Goal: Transaction & Acquisition: Book appointment/travel/reservation

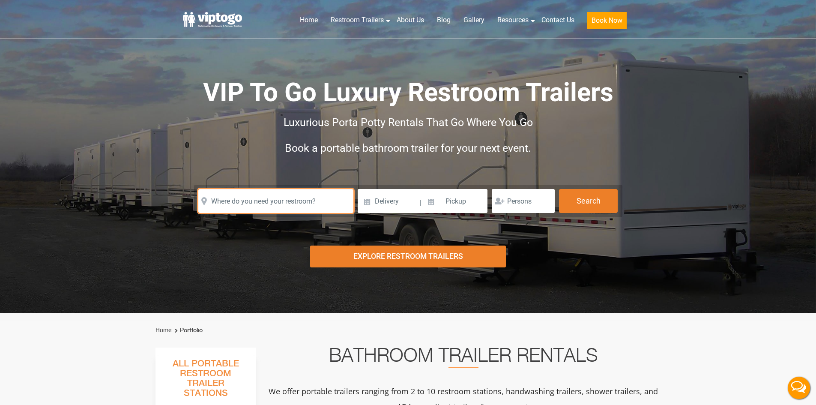
click at [263, 203] on input "text" at bounding box center [275, 201] width 155 height 24
paste input "07034"
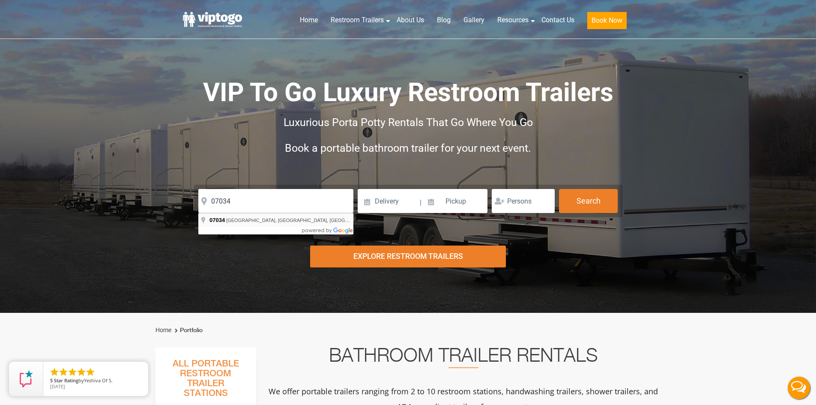
type input "[GEOGRAPHIC_DATA], [GEOGRAPHIC_DATA]"
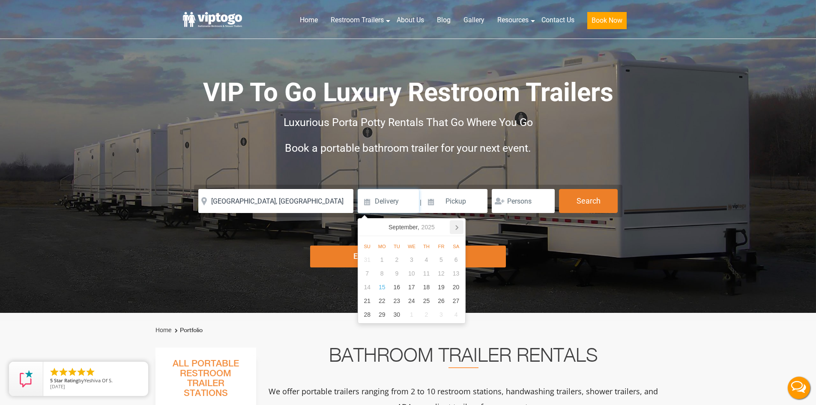
click at [457, 223] on icon at bounding box center [457, 227] width 14 height 14
click at [459, 290] on div "18" at bounding box center [455, 287] width 15 height 14
type input "10/18/2025"
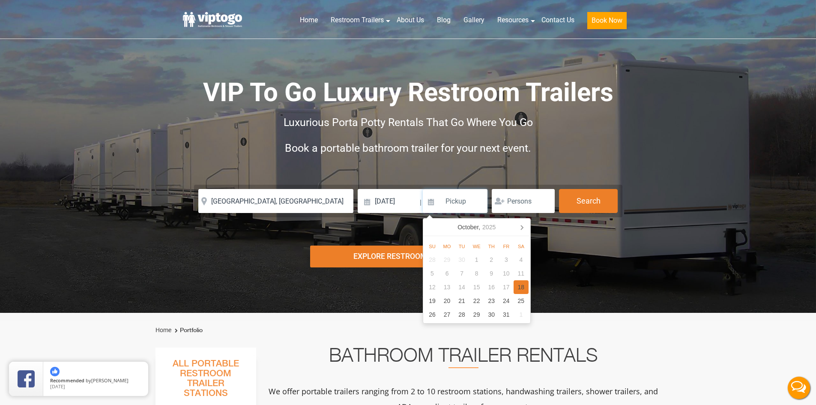
click at [516, 284] on div "18" at bounding box center [520, 287] width 15 height 14
type input "10/18/2025"
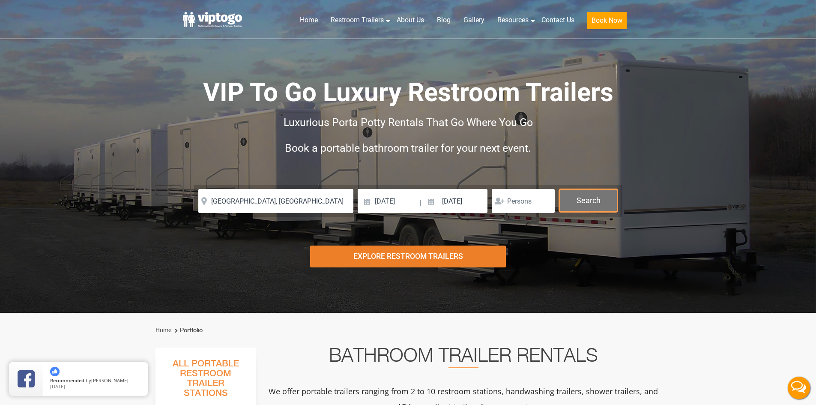
click at [600, 200] on button "Search" at bounding box center [588, 200] width 59 height 23
click at [601, 200] on button "Search" at bounding box center [588, 200] width 59 height 23
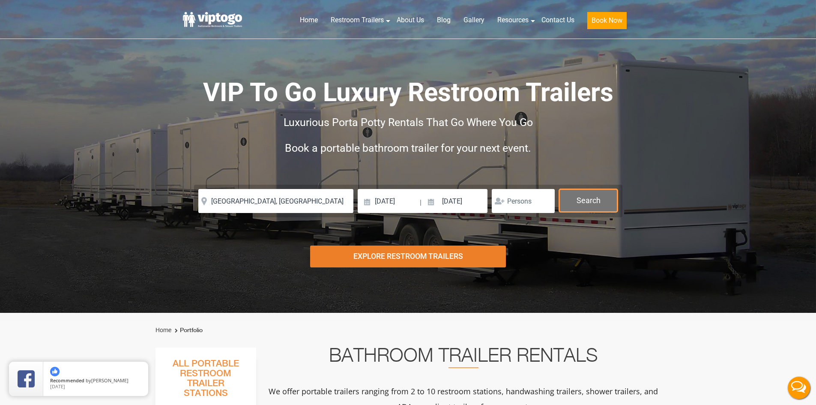
click at [601, 200] on button "Search" at bounding box center [588, 200] width 59 height 23
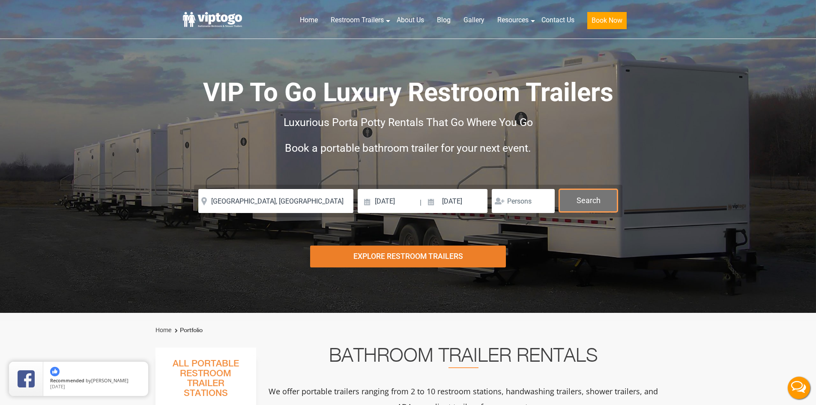
click at [601, 200] on button "Search" at bounding box center [588, 200] width 59 height 23
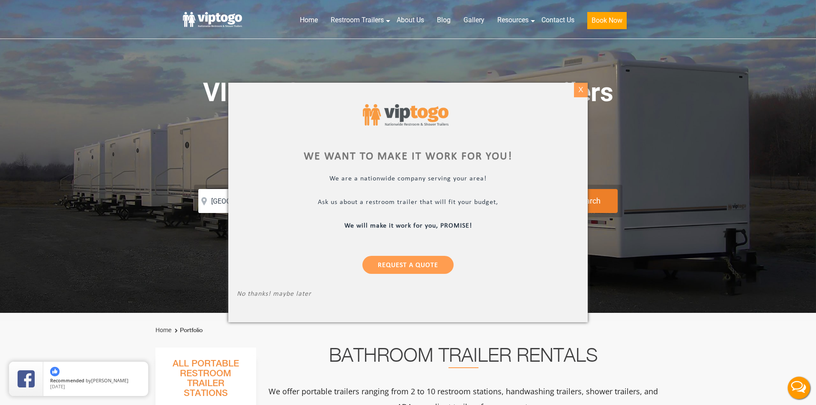
click at [578, 94] on div "X" at bounding box center [580, 90] width 13 height 15
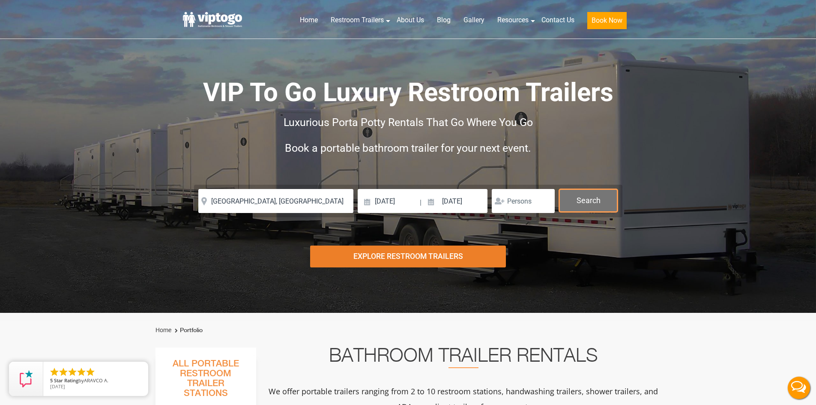
click at [592, 196] on button "Search" at bounding box center [588, 200] width 59 height 23
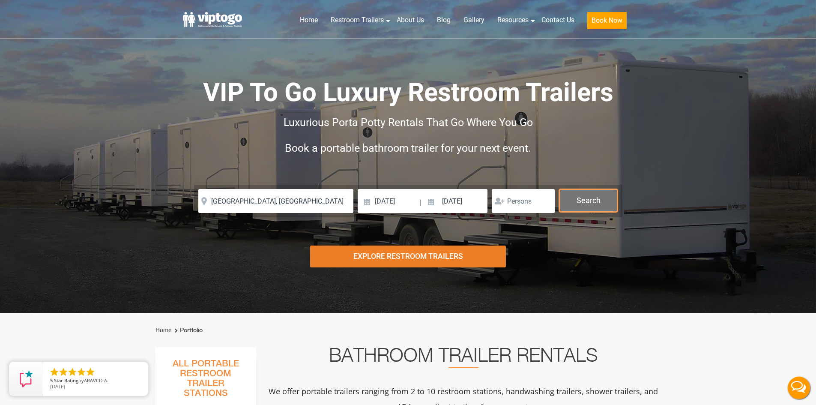
click at [592, 196] on button "Search" at bounding box center [588, 200] width 59 height 23
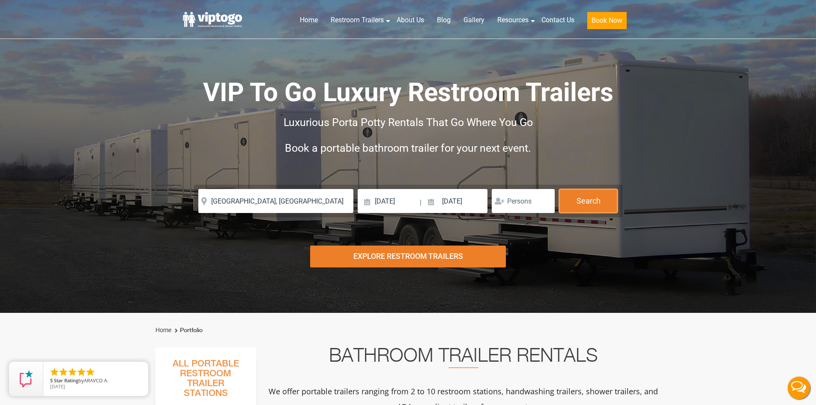
drag, startPoint x: 592, startPoint y: 196, endPoint x: 410, endPoint y: 125, distance: 195.0
click at [467, 157] on div "VIP To Go Luxury Restroom Trailers Luxurious Porta Potty Rentals That Go Where …" at bounding box center [408, 125] width 450 height 185
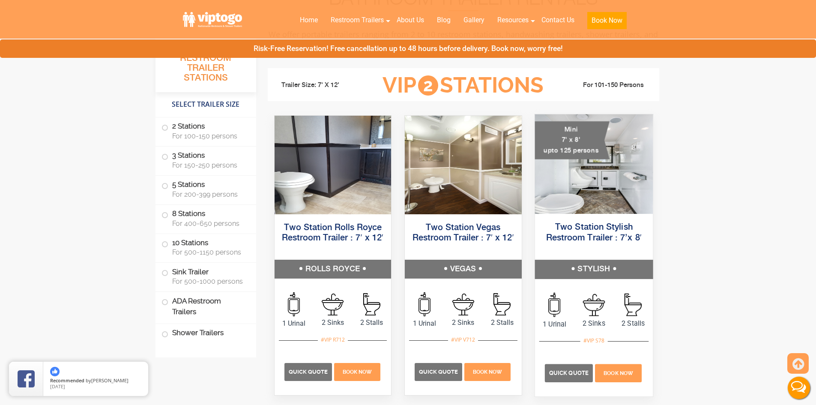
scroll to position [428, 0]
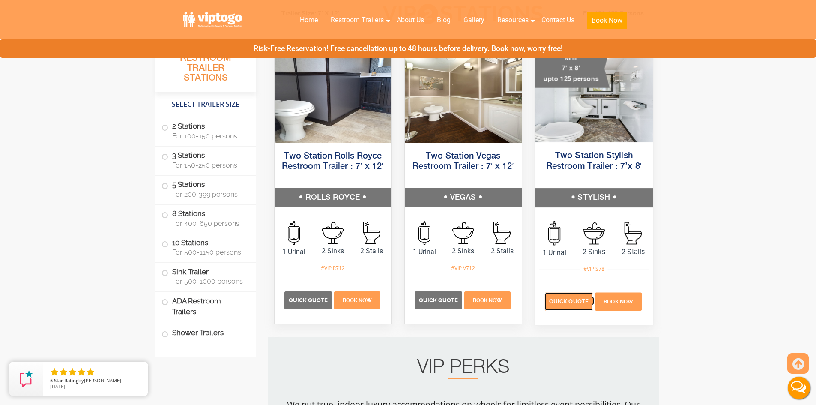
click at [576, 307] on p "Quick Quote" at bounding box center [569, 301] width 48 height 18
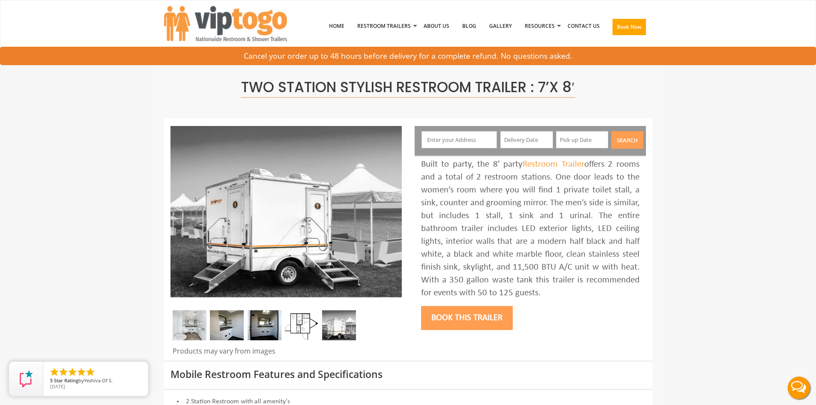
click at [455, 137] on input "text" at bounding box center [458, 139] width 75 height 17
paste input "07034"
type input "07034"
click at [515, 142] on input "text" at bounding box center [526, 139] width 53 height 17
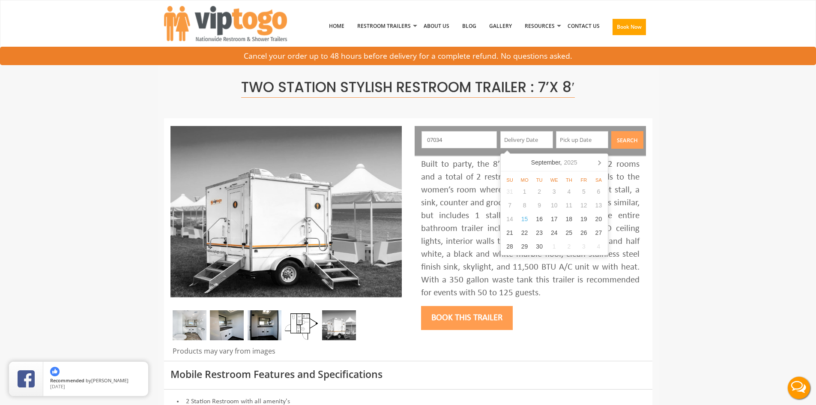
click at [603, 165] on icon at bounding box center [599, 162] width 14 height 14
click at [605, 222] on div "18" at bounding box center [598, 219] width 15 height 14
type input "10/18/2025"
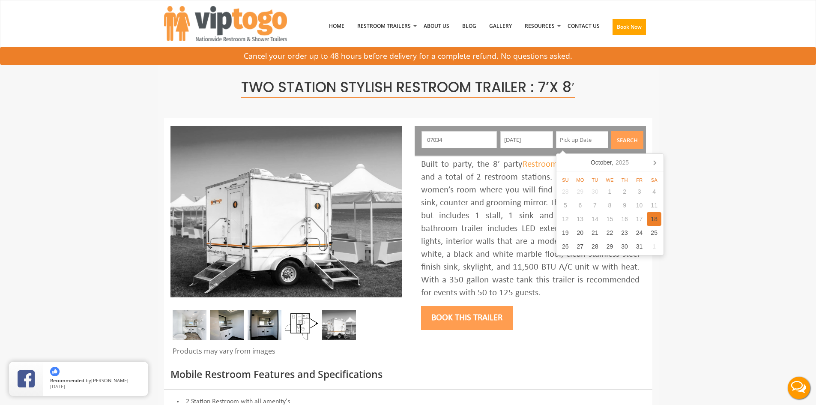
click at [649, 218] on div "18" at bounding box center [654, 219] width 15 height 14
type input "10/18/2025"
click at [625, 136] on button "Search" at bounding box center [627, 140] width 32 height 18
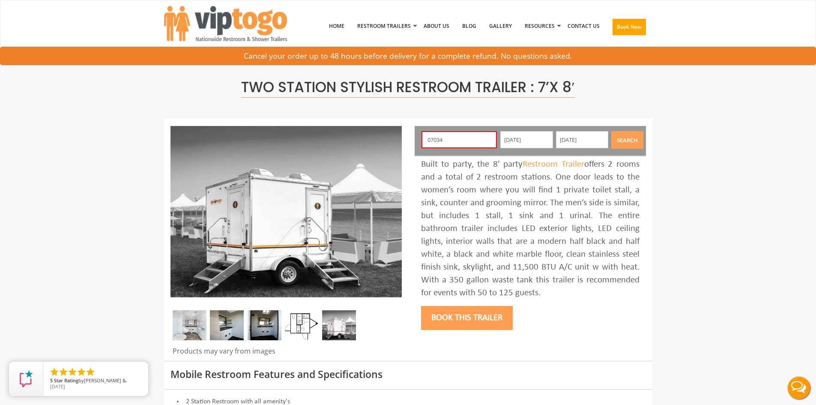
click at [453, 141] on input "07034" at bounding box center [458, 139] width 75 height 17
type input "Lake Hiawatha, NJ 07034, USA"
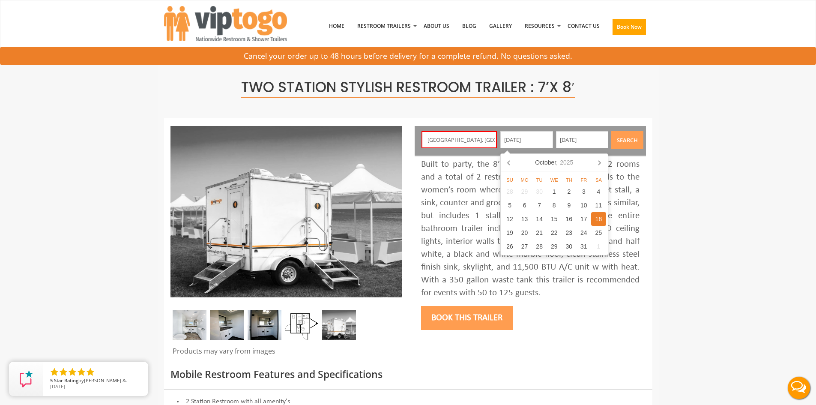
click at [631, 139] on button "Search" at bounding box center [627, 140] width 32 height 18
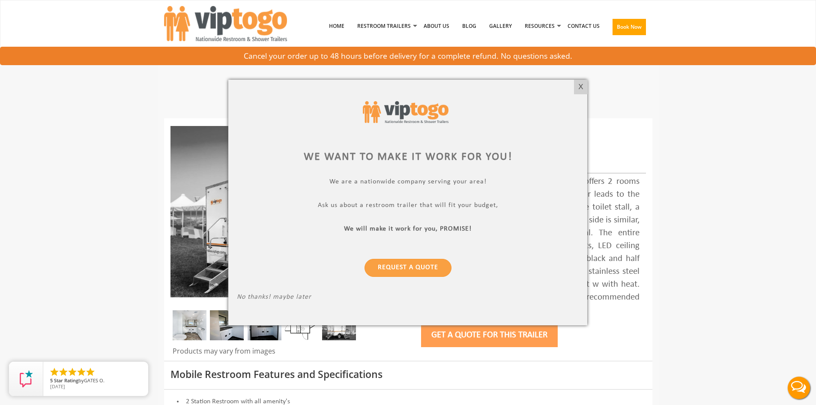
drag, startPoint x: 578, startPoint y: 86, endPoint x: 567, endPoint y: 88, distance: 11.3
click at [578, 86] on div "X" at bounding box center [580, 87] width 13 height 15
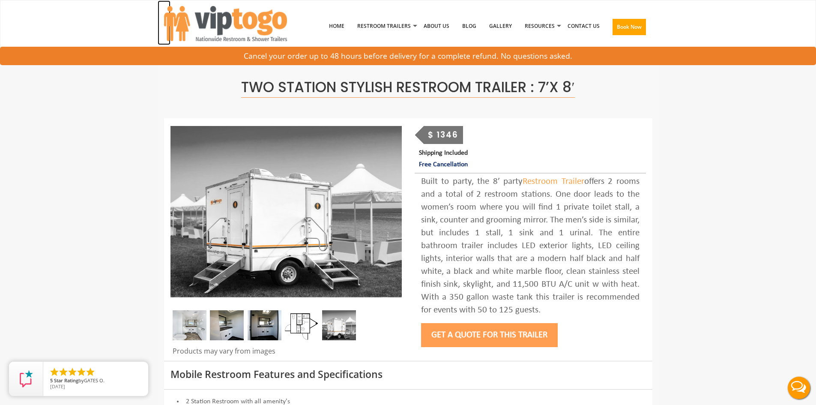
click at [240, 19] on img at bounding box center [225, 23] width 123 height 35
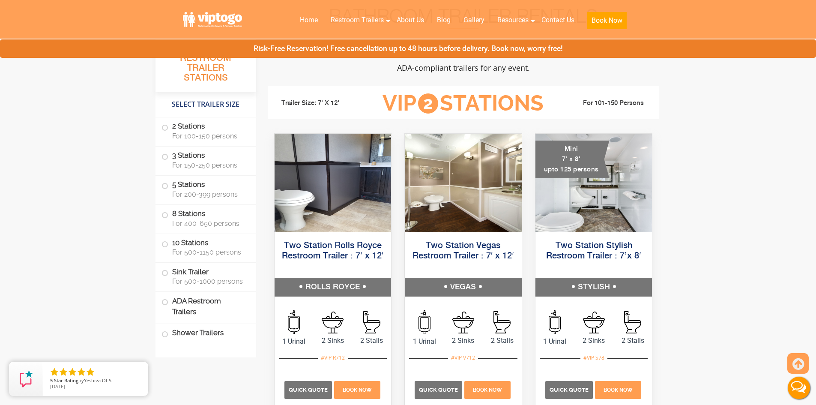
scroll to position [343, 0]
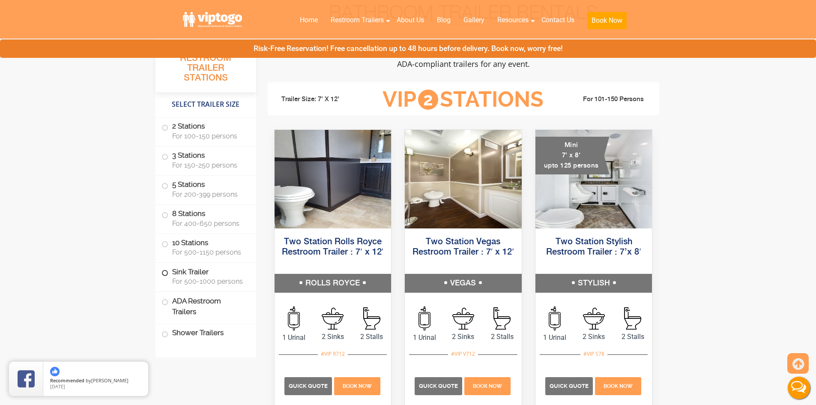
click at [212, 279] on span "For 500-1000 persons" at bounding box center [209, 281] width 74 height 8
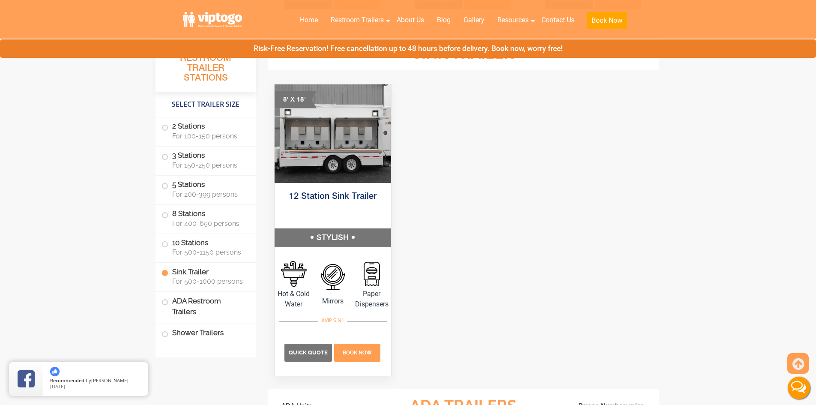
scroll to position [2315, 0]
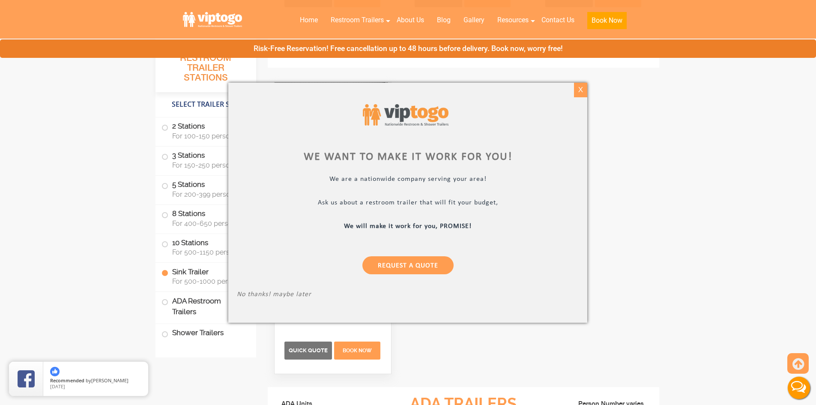
click at [581, 92] on div "X" at bounding box center [580, 90] width 13 height 15
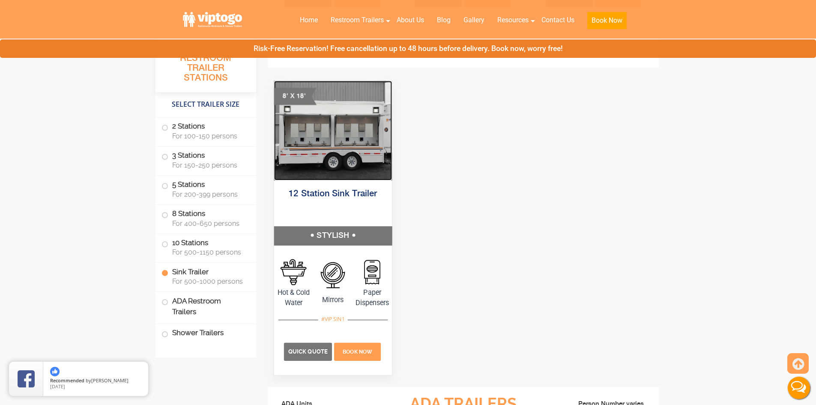
click at [346, 110] on img at bounding box center [333, 129] width 118 height 99
click at [314, 349] on span "Quick Quote" at bounding box center [307, 351] width 39 height 6
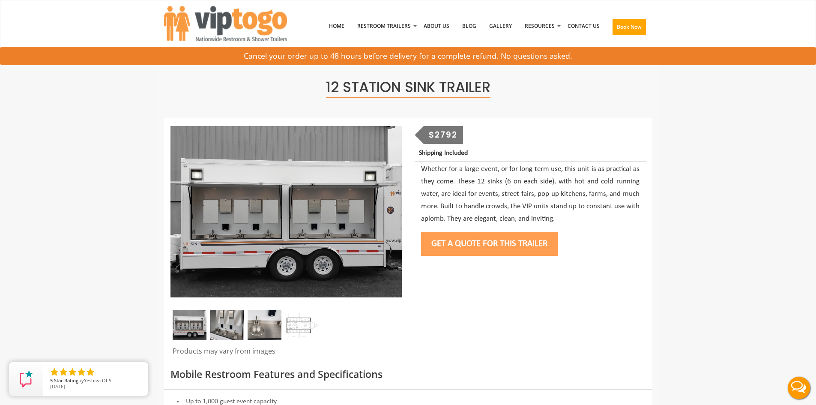
click at [467, 247] on button "Get a Quote for this Trailer" at bounding box center [489, 244] width 137 height 24
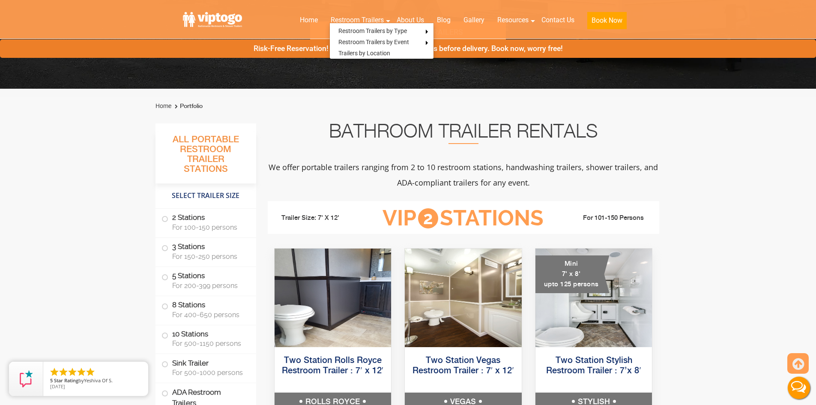
scroll to position [300, 0]
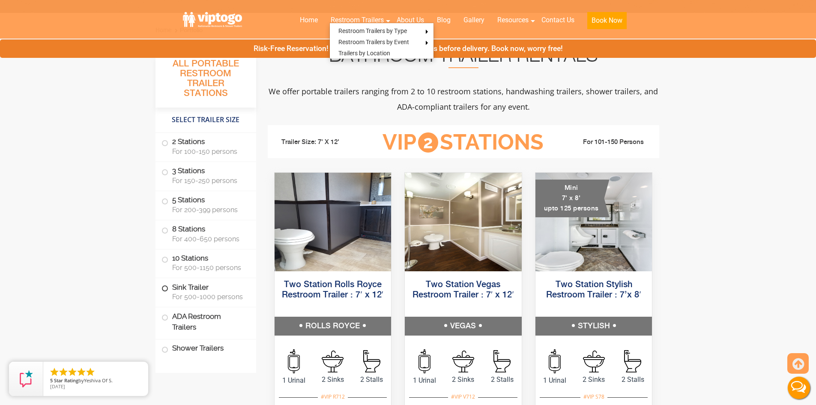
click at [182, 286] on label "Sink Trailer For 500-1000 persons" at bounding box center [205, 291] width 89 height 27
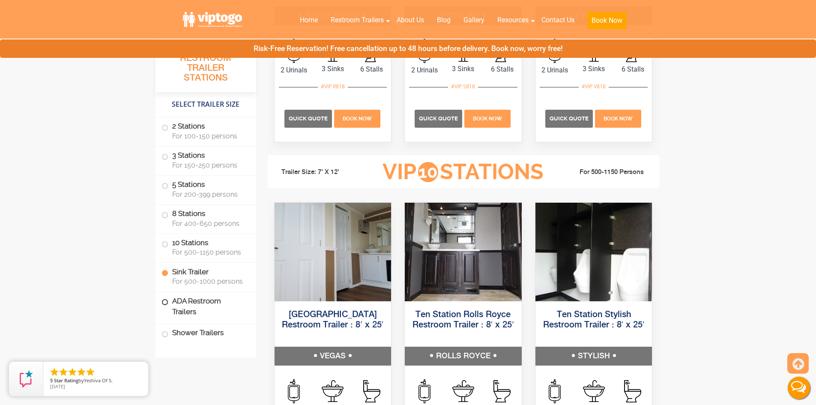
click at [185, 294] on label "ADA Restroom Trailers" at bounding box center [205, 306] width 89 height 29
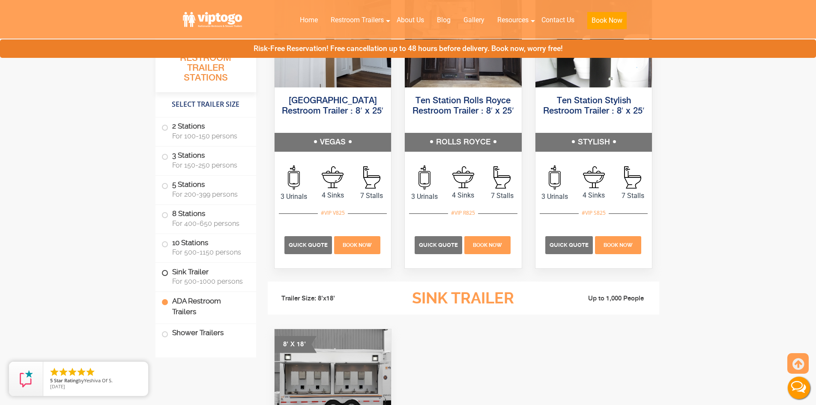
click at [190, 289] on label "Sink Trailer For 500-1000 persons" at bounding box center [205, 275] width 89 height 27
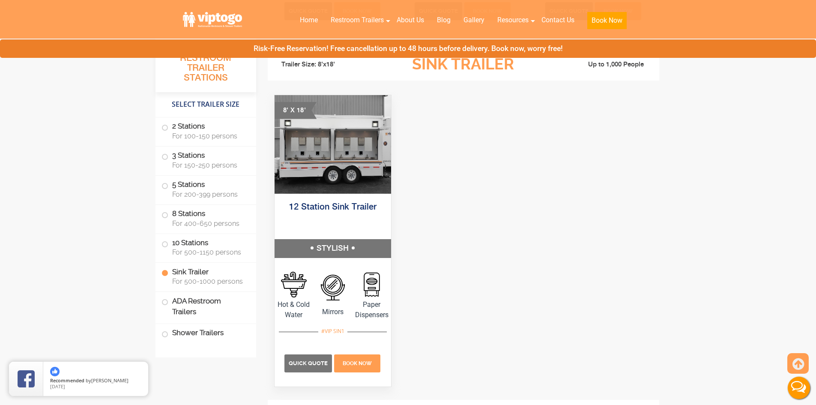
click at [194, 285] on span "For 500-1000 persons" at bounding box center [209, 281] width 74 height 8
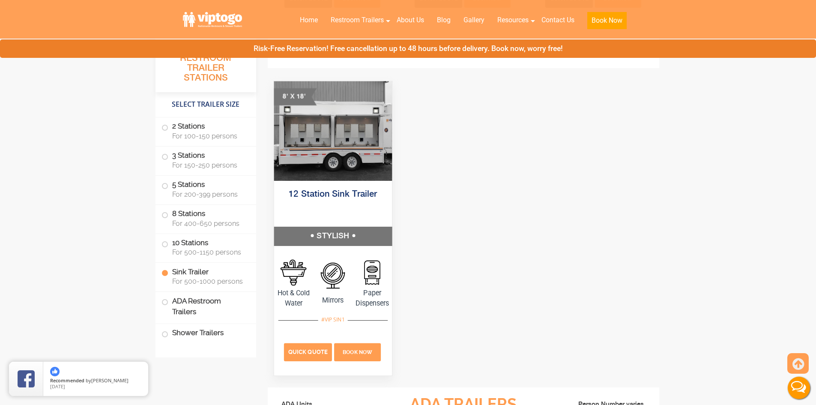
scroll to position [2315, 0]
click at [305, 349] on span "Quick Quote" at bounding box center [307, 351] width 39 height 6
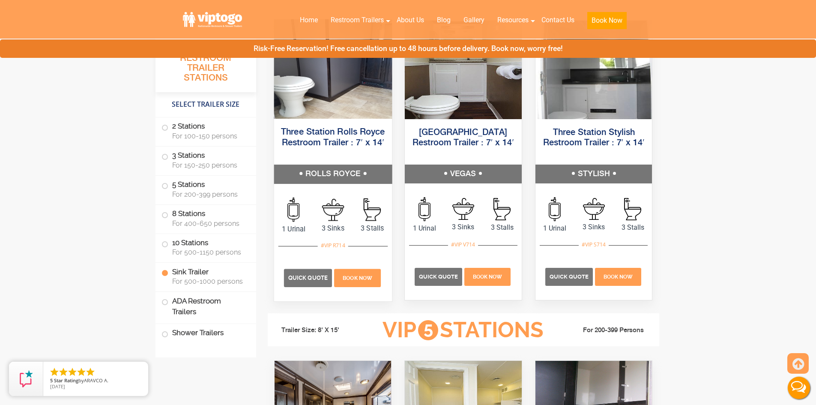
scroll to position [988, 0]
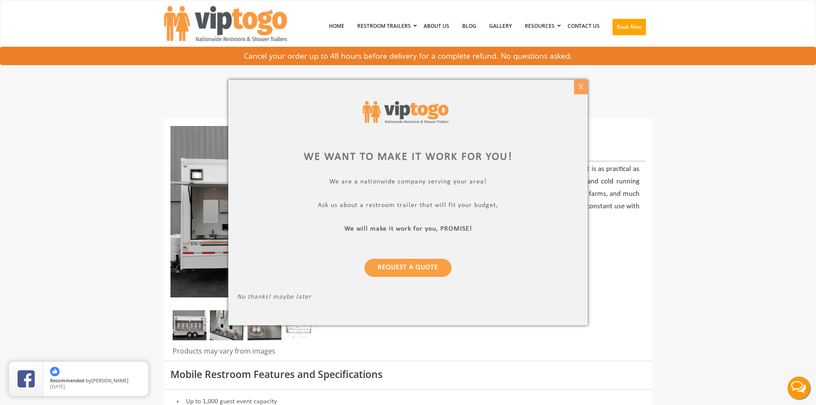
click at [582, 91] on div "X" at bounding box center [580, 87] width 13 height 15
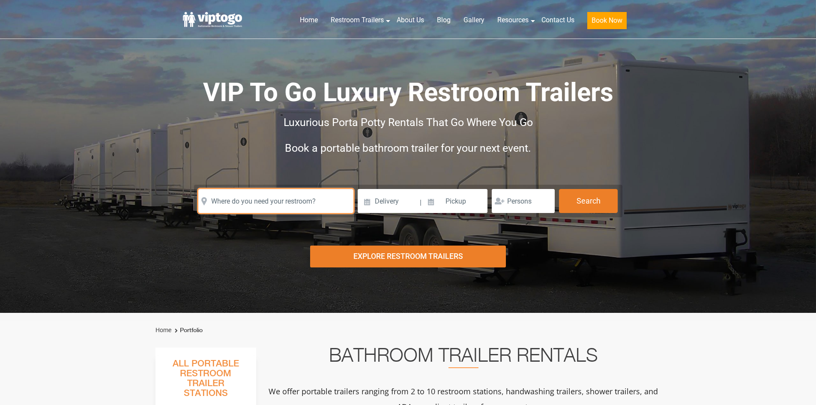
click at [292, 211] on input "text" at bounding box center [275, 201] width 155 height 24
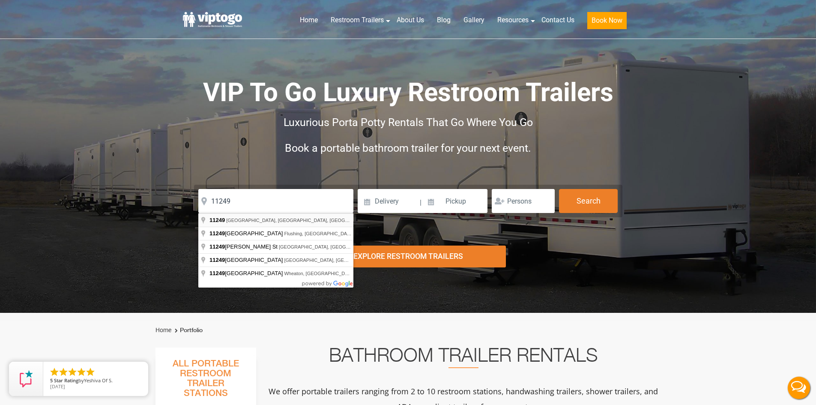
type input "[GEOGRAPHIC_DATA], [GEOGRAPHIC_DATA] 11249, [GEOGRAPHIC_DATA]"
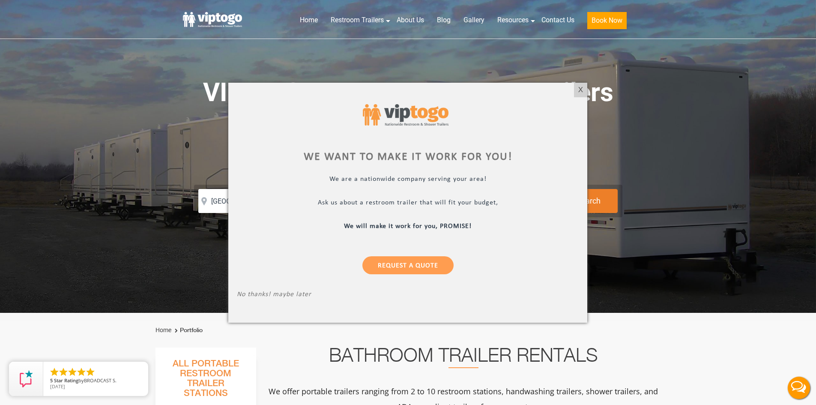
click at [717, 164] on div at bounding box center [408, 202] width 816 height 405
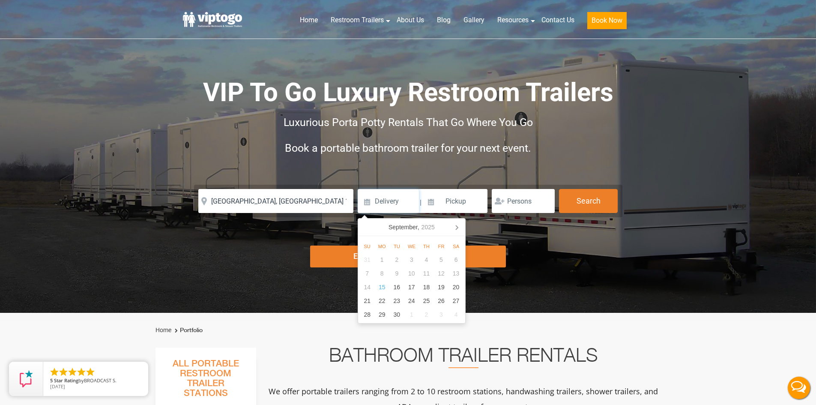
click at [411, 196] on input at bounding box center [388, 201] width 61 height 24
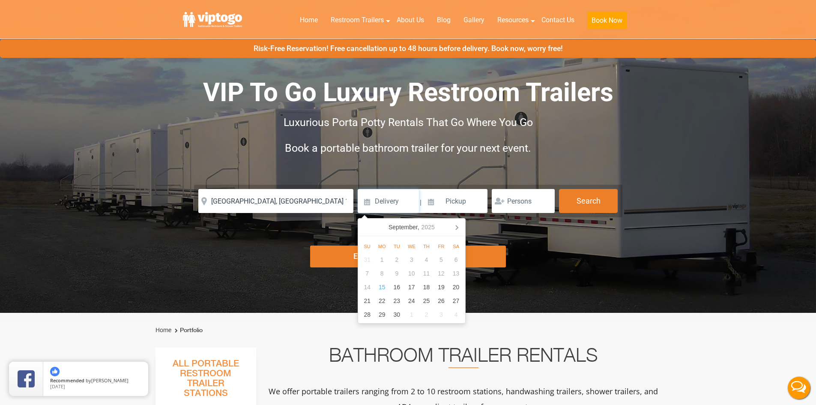
scroll to position [43, 0]
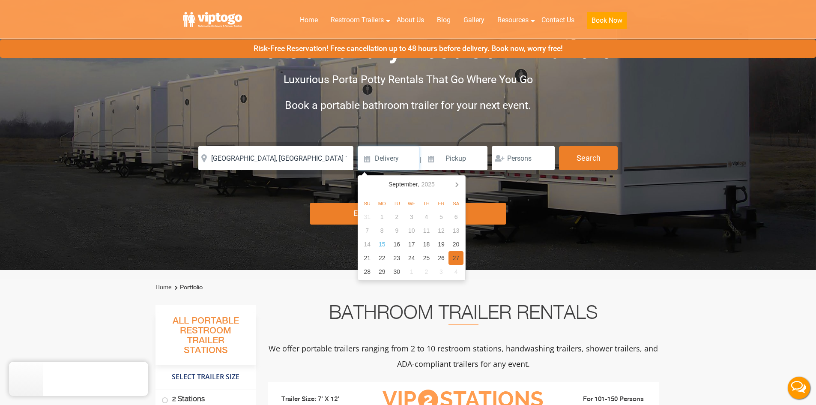
click at [462, 258] on div "27" at bounding box center [455, 258] width 15 height 14
type input "[DATE]"
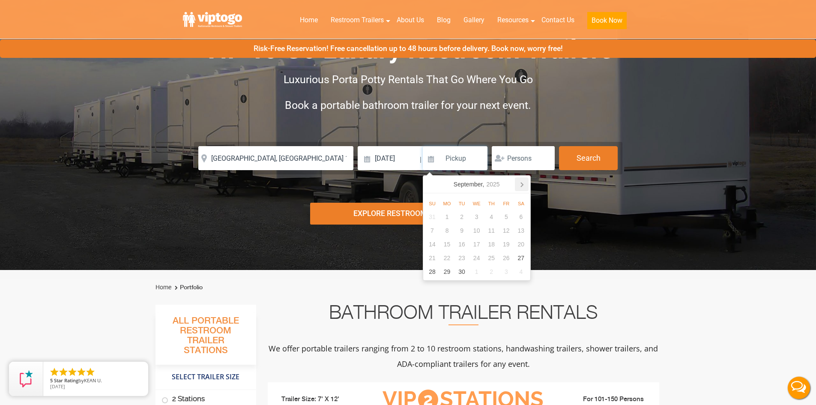
click at [517, 185] on icon at bounding box center [522, 184] width 14 height 14
click at [445, 263] on div "17" at bounding box center [446, 258] width 15 height 14
type input "[DATE]"
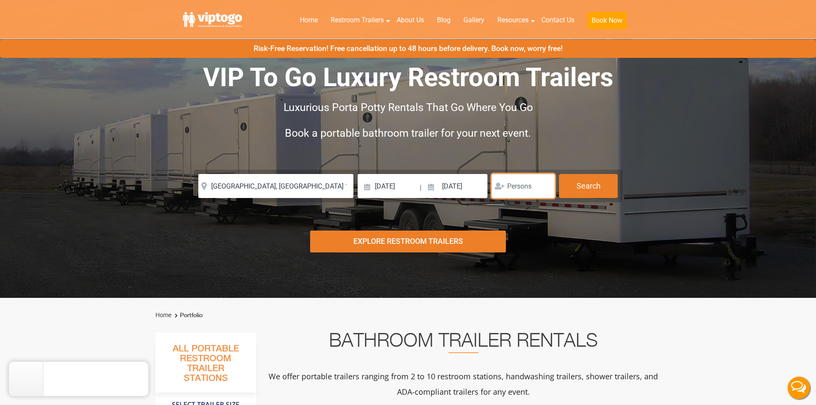
scroll to position [0, 0]
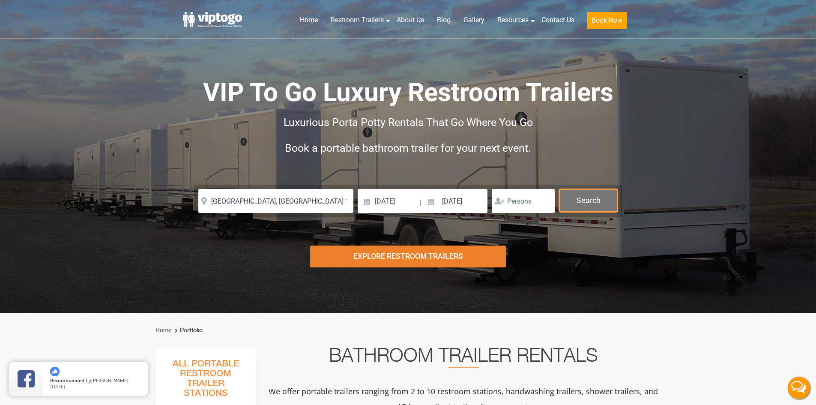
click at [590, 201] on button "Search" at bounding box center [588, 200] width 59 height 23
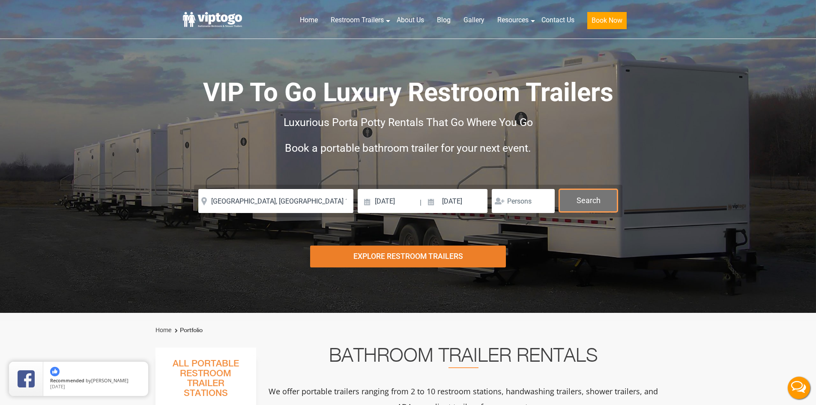
click at [590, 201] on button "Search" at bounding box center [588, 200] width 59 height 23
click at [589, 201] on button "Search" at bounding box center [588, 200] width 59 height 23
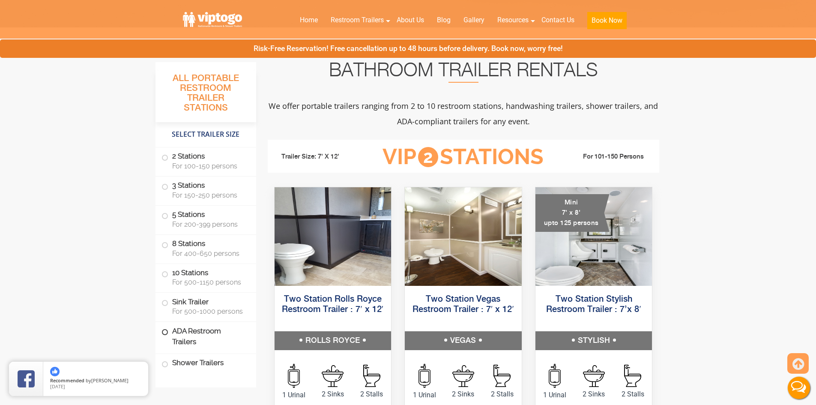
scroll to position [343, 0]
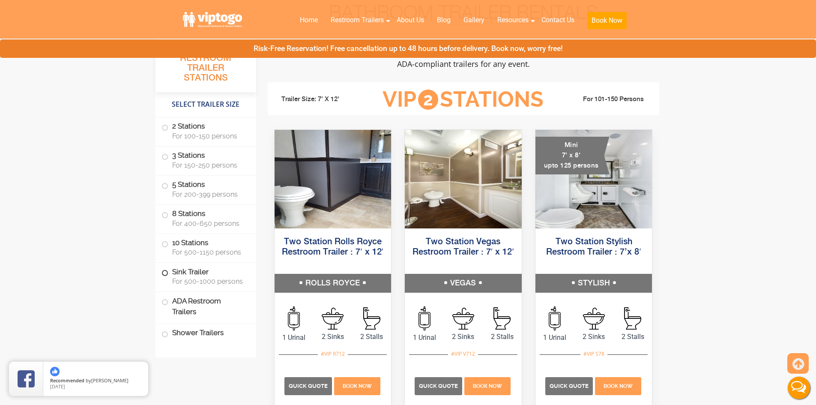
click at [191, 274] on label "Sink Trailer For 500-1000 persons" at bounding box center [205, 275] width 89 height 27
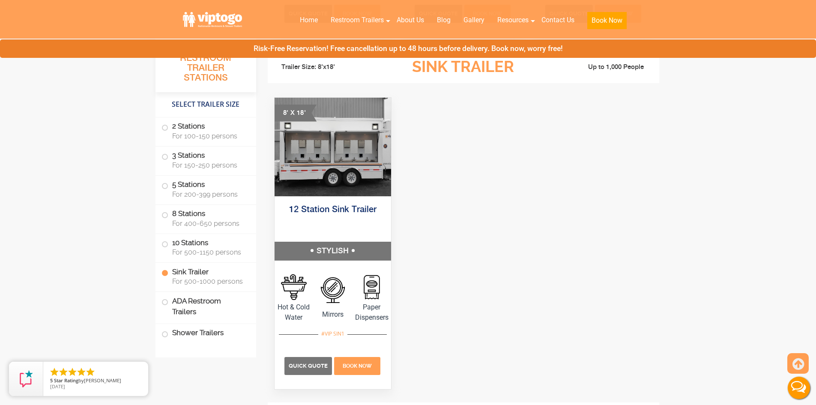
scroll to position [2315, 0]
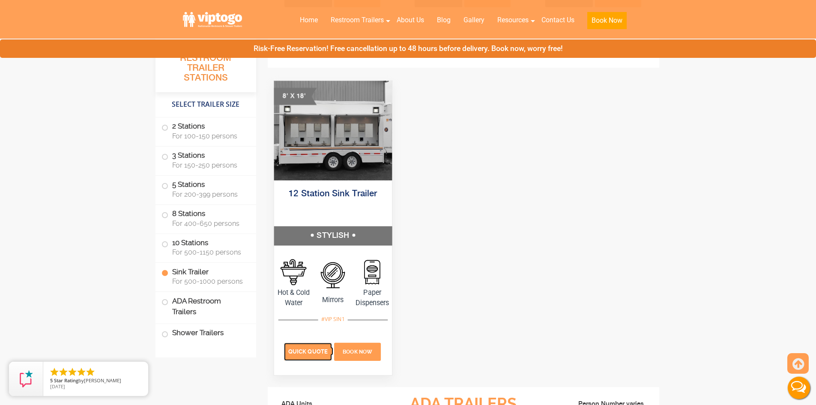
click at [302, 346] on p "Quick Quote" at bounding box center [307, 351] width 48 height 18
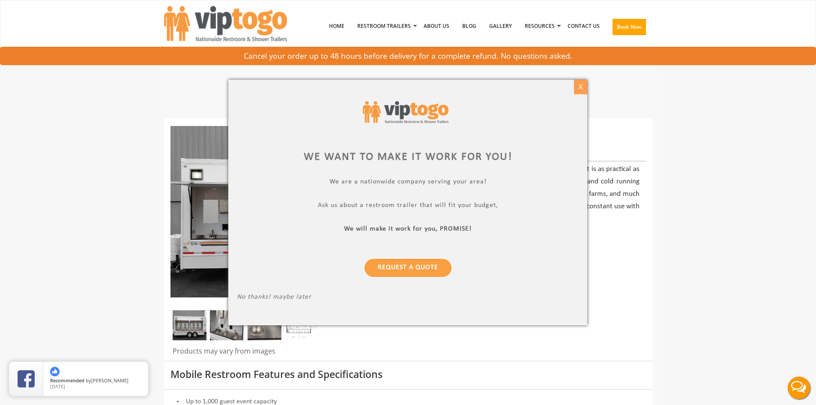
click at [576, 94] on div "X" at bounding box center [580, 87] width 13 height 15
